Goal: Transaction & Acquisition: Purchase product/service

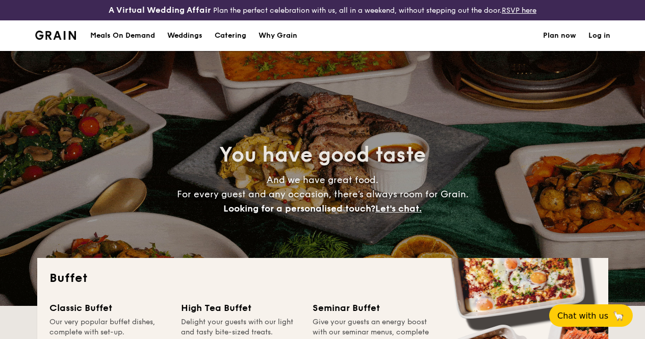
select select
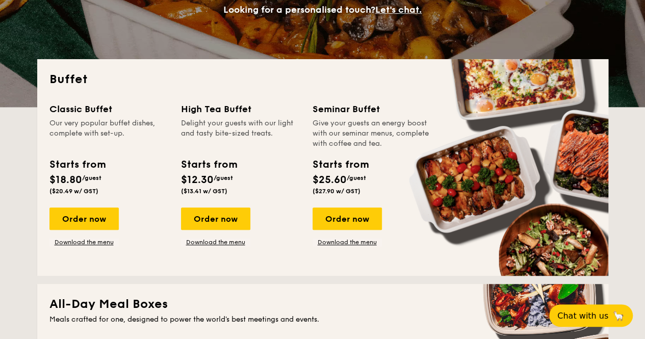
click at [82, 226] on div "Order now" at bounding box center [83, 218] width 69 height 22
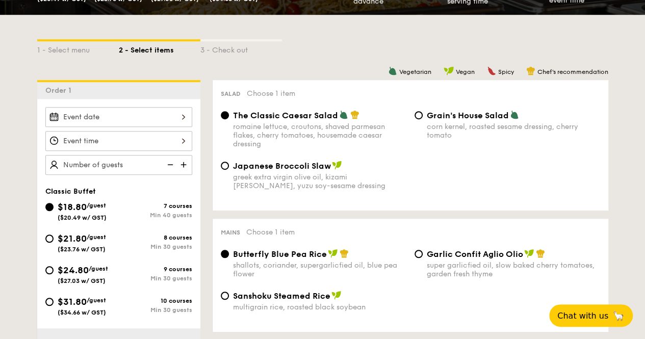
scroll to position [235, 0]
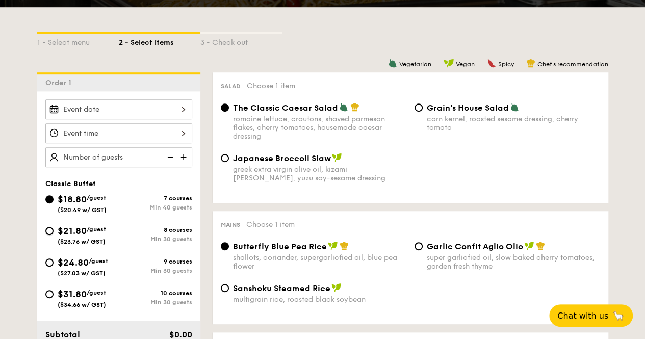
click at [49, 235] on input "$21.80 /guest ($23.76 w/ GST) 8 courses Min 30 guests" at bounding box center [49, 231] width 8 height 8
radio input "true"
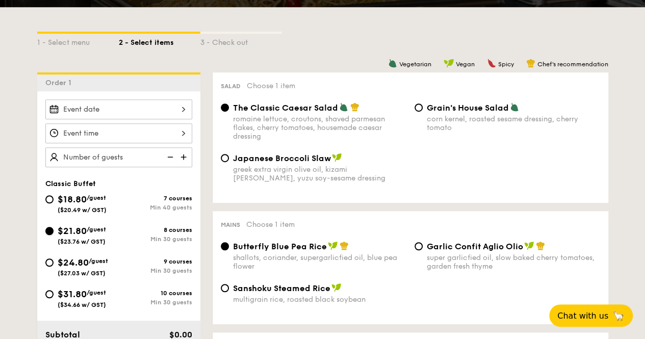
radio input "true"
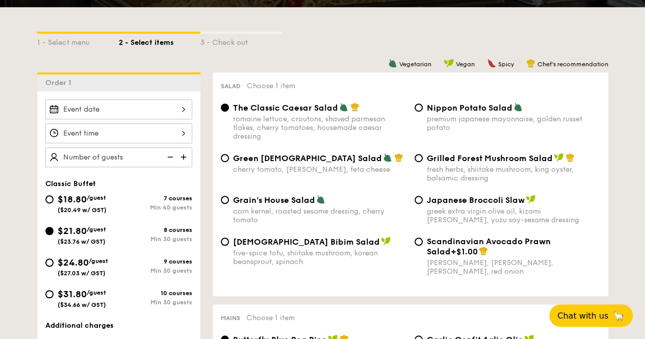
click at [52, 267] on input "$24.80 /guest ($27.03 w/ GST) 9 courses Min 30 guests" at bounding box center [49, 262] width 8 height 8
radio input "true"
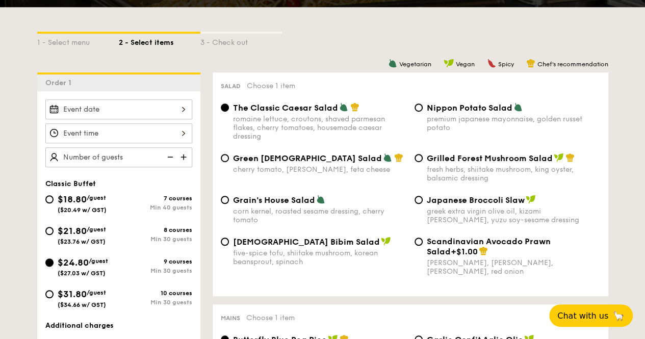
radio input "true"
click at [234, 247] on span "[DEMOGRAPHIC_DATA] Bibim Salad" at bounding box center [306, 242] width 147 height 10
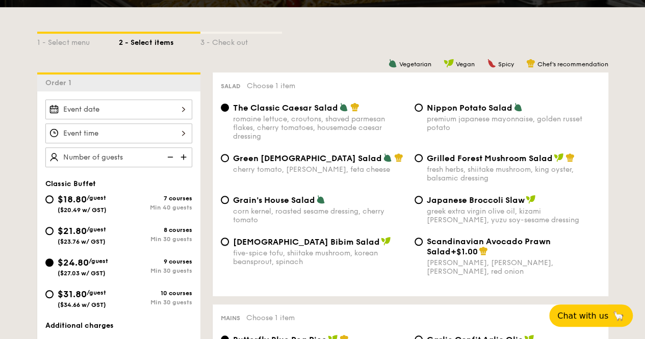
click at [229, 246] on input "Korean Bibim Salad five-spice tofu, shiitake mushroom, korean beansprout, spina…" at bounding box center [225, 241] width 8 height 8
radio input "true"
click at [420, 204] on input "Japanese Broccoli Slaw greek extra virgin olive oil, kizami [PERSON_NAME], yuzu…" at bounding box center [418, 200] width 8 height 8
radio input "true"
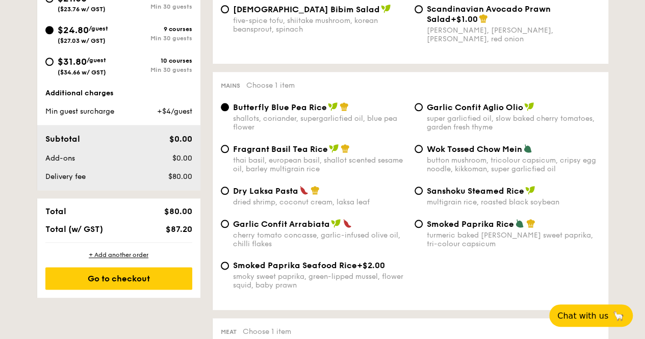
scroll to position [468, 0]
click at [428, 112] on span "Garlic Confit Aglio Olio" at bounding box center [475, 107] width 96 height 10
click at [422, 111] on input "Garlic Confit Aglio Olio super garlicfied oil, slow baked cherry tomatoes, gard…" at bounding box center [418, 106] width 8 height 8
radio input "true"
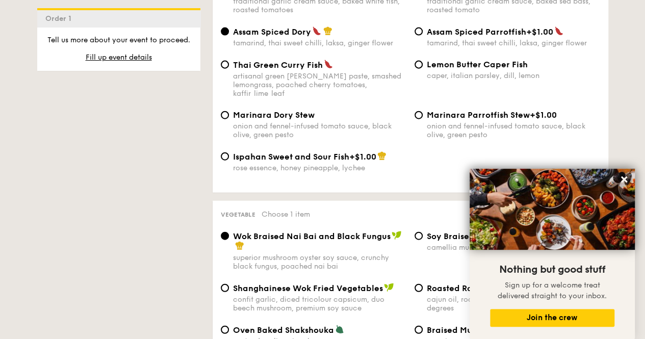
scroll to position [1149, 0]
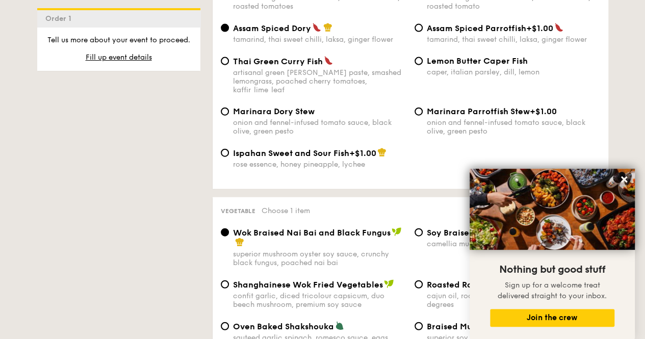
click at [624, 180] on icon at bounding box center [624, 179] width 6 height 6
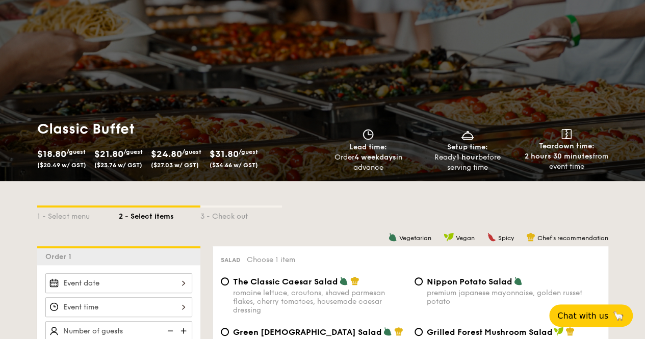
scroll to position [0, 0]
